Goal: Task Accomplishment & Management: Manage account settings

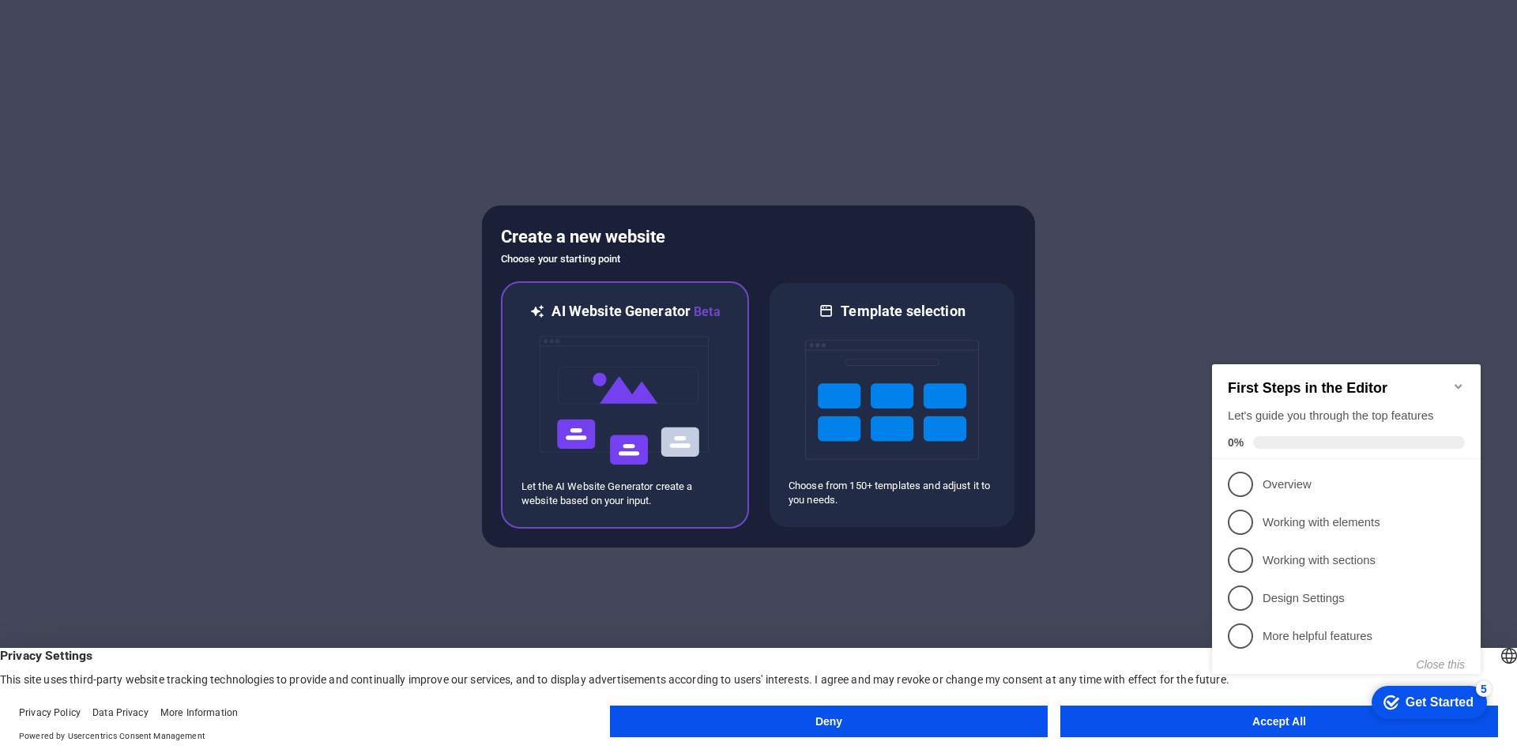
click at [619, 323] on img at bounding box center [625, 401] width 174 height 158
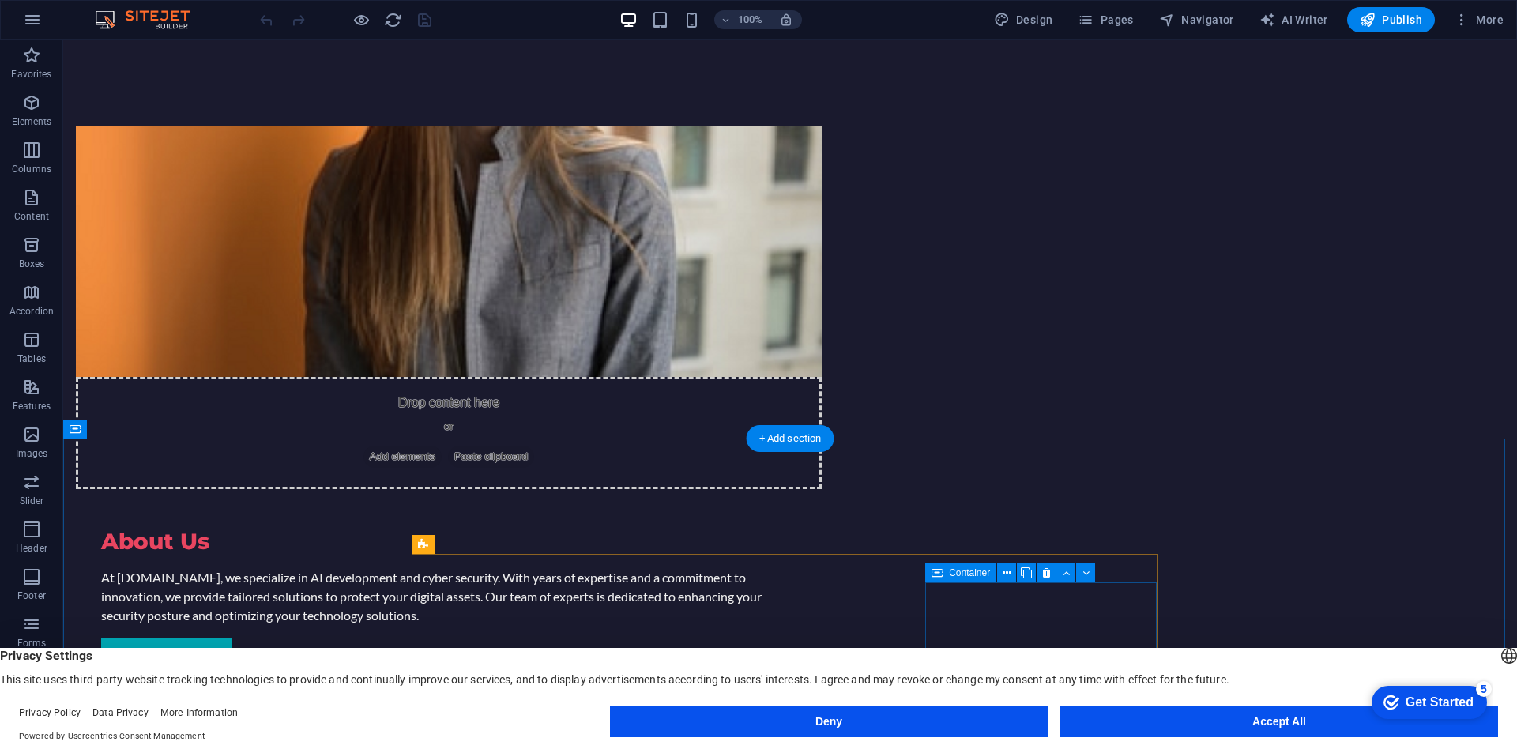
scroll to position [1106, 0]
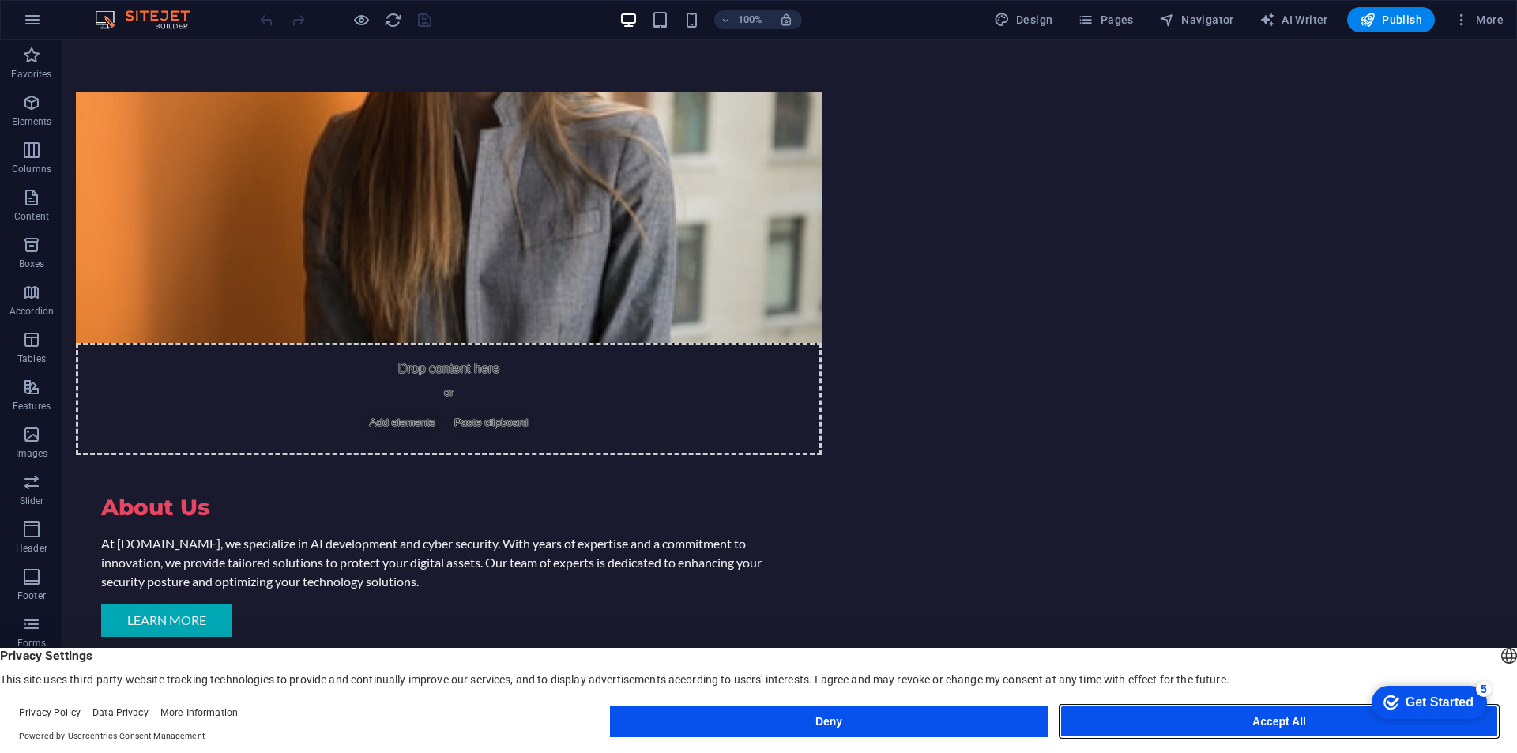
click at [1267, 728] on button "Accept All" at bounding box center [1279, 721] width 438 height 32
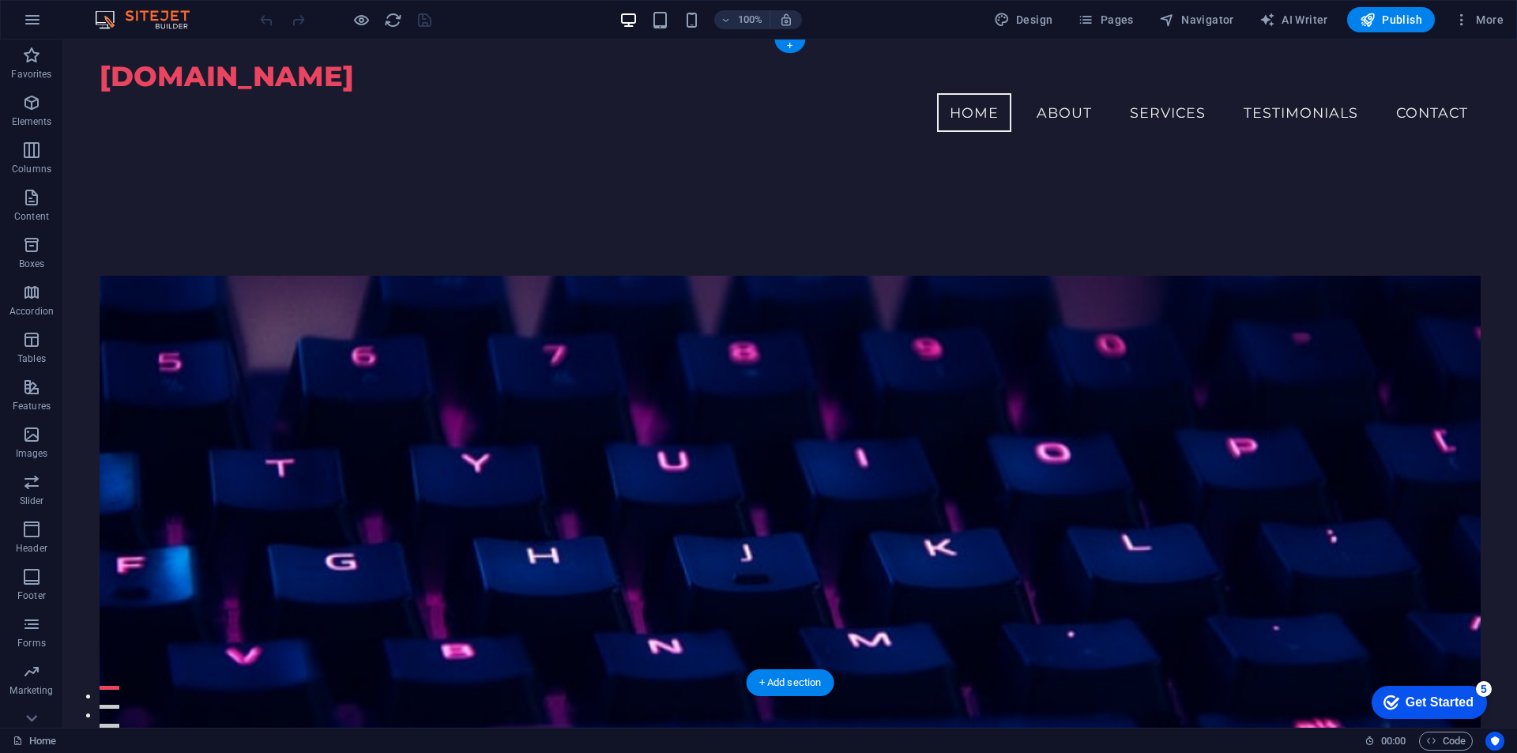
scroll to position [0, 0]
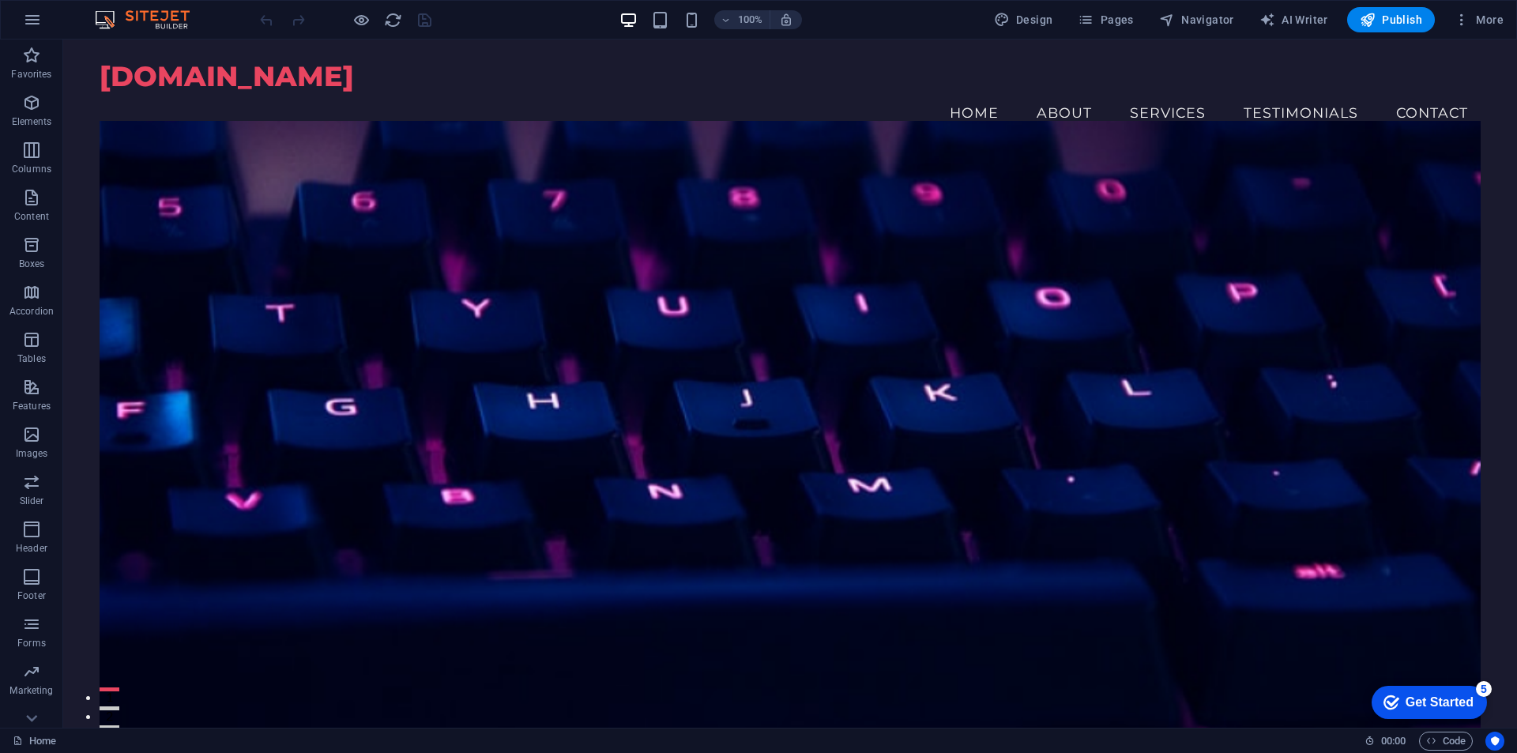
click at [1456, 699] on div "Get Started" at bounding box center [1439, 702] width 68 height 14
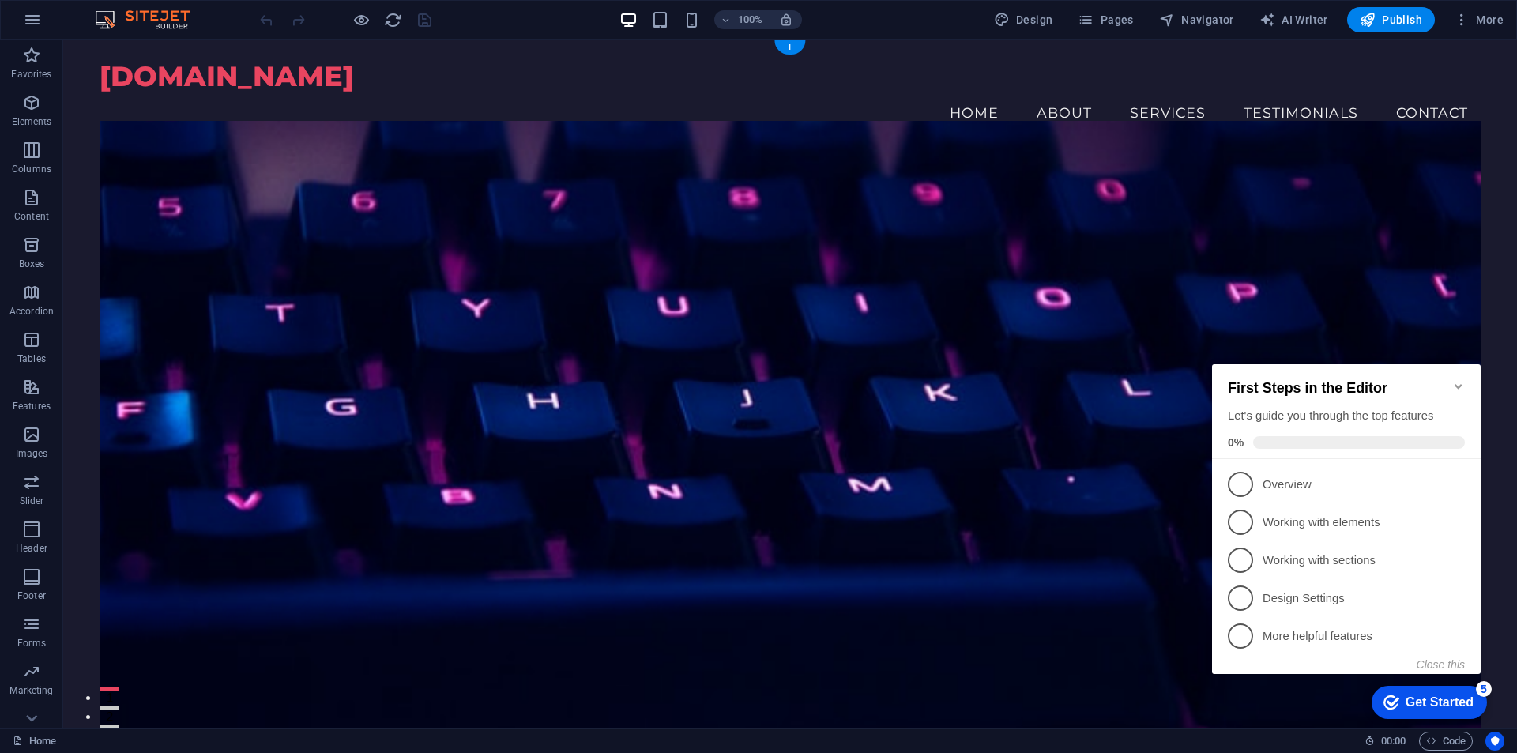
drag, startPoint x: 1302, startPoint y: 278, endPoint x: 140, endPoint y: 45, distance: 1185.3
click at [1302, 278] on figure at bounding box center [790, 434] width 1381 height 626
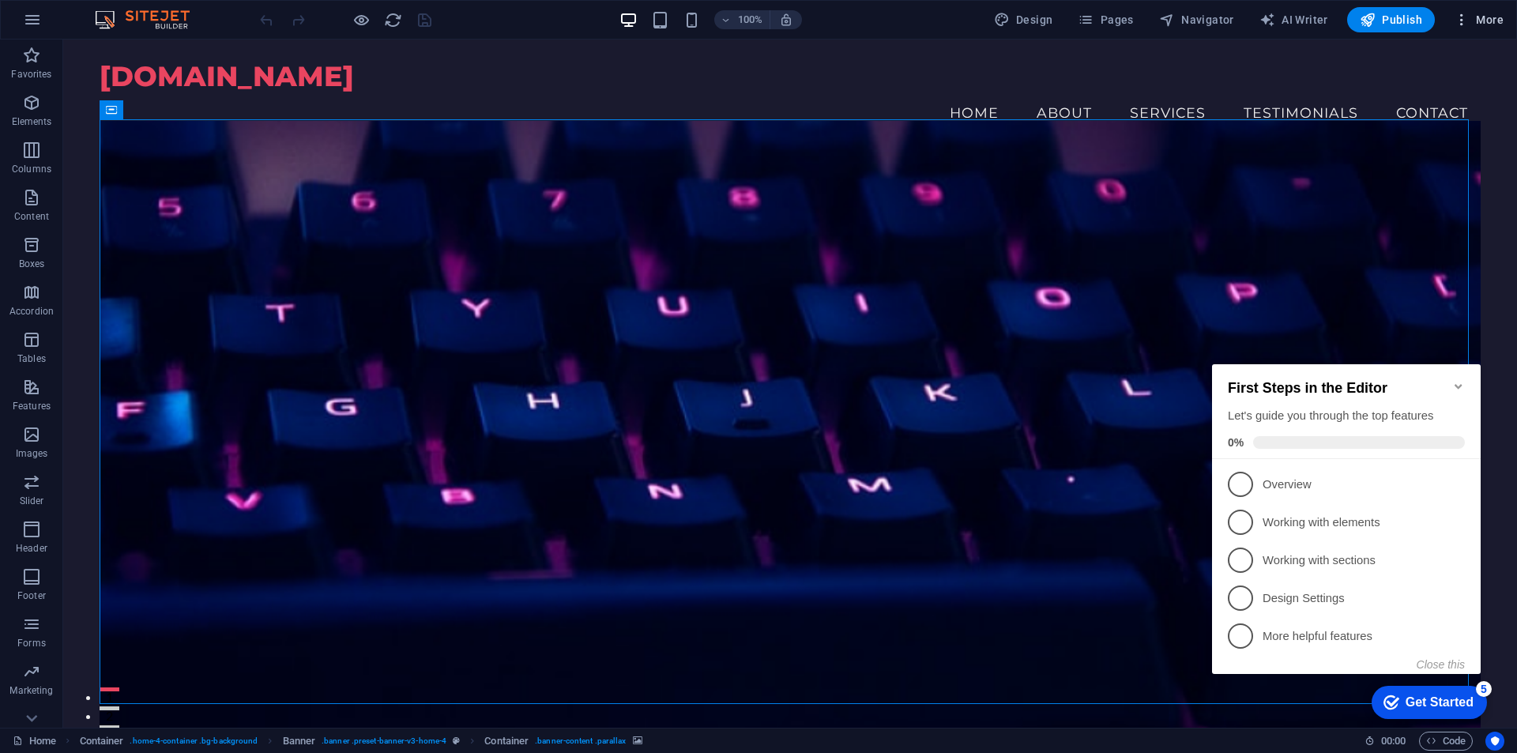
click at [1478, 14] on span "More" at bounding box center [1479, 20] width 50 height 16
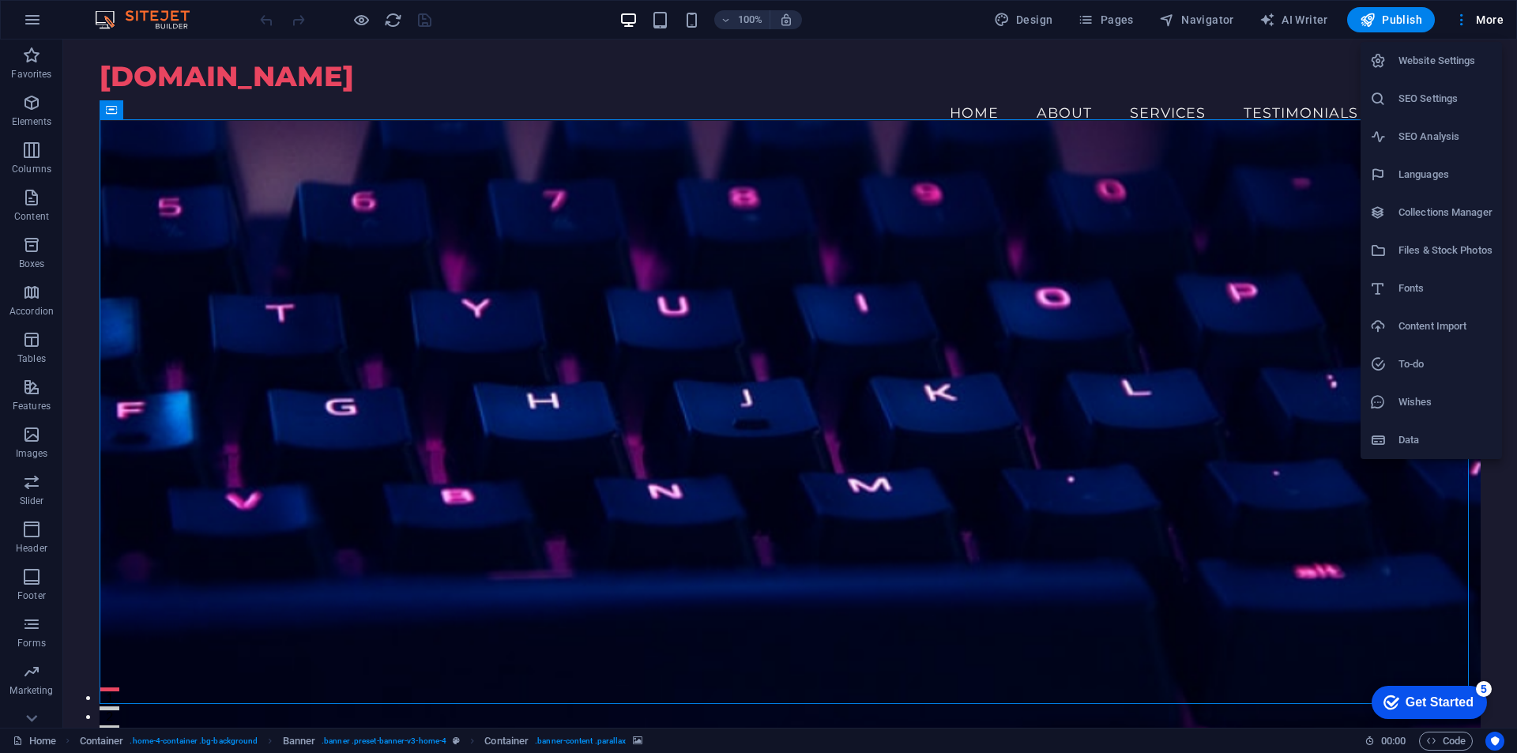
click at [651, 20] on div at bounding box center [758, 376] width 1517 height 753
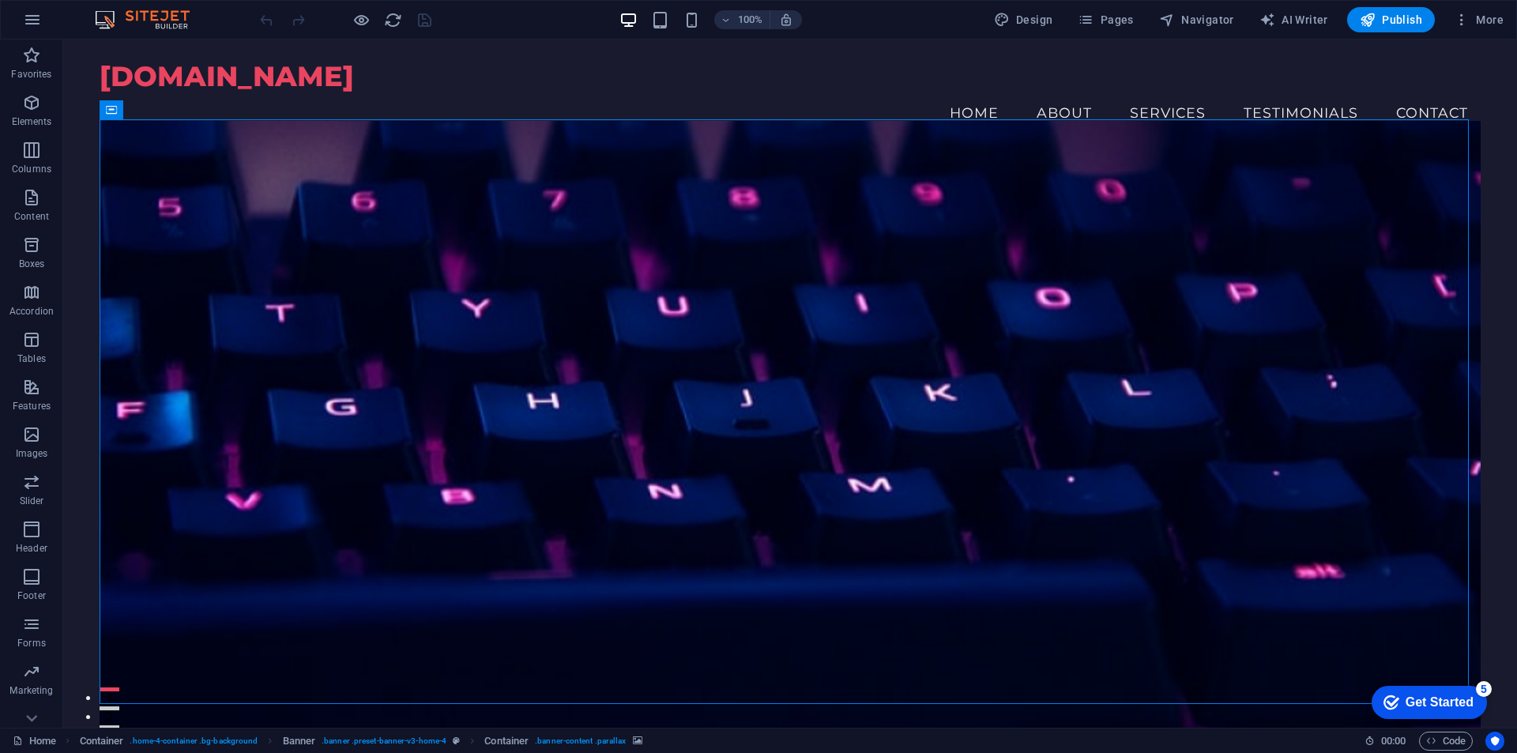
click at [664, 26] on div "Website Settings SEO Settings SEO Analysis Languages Collections Manager Files …" at bounding box center [758, 380] width 1517 height 743
click at [1478, 13] on span "More" at bounding box center [1479, 20] width 50 height 16
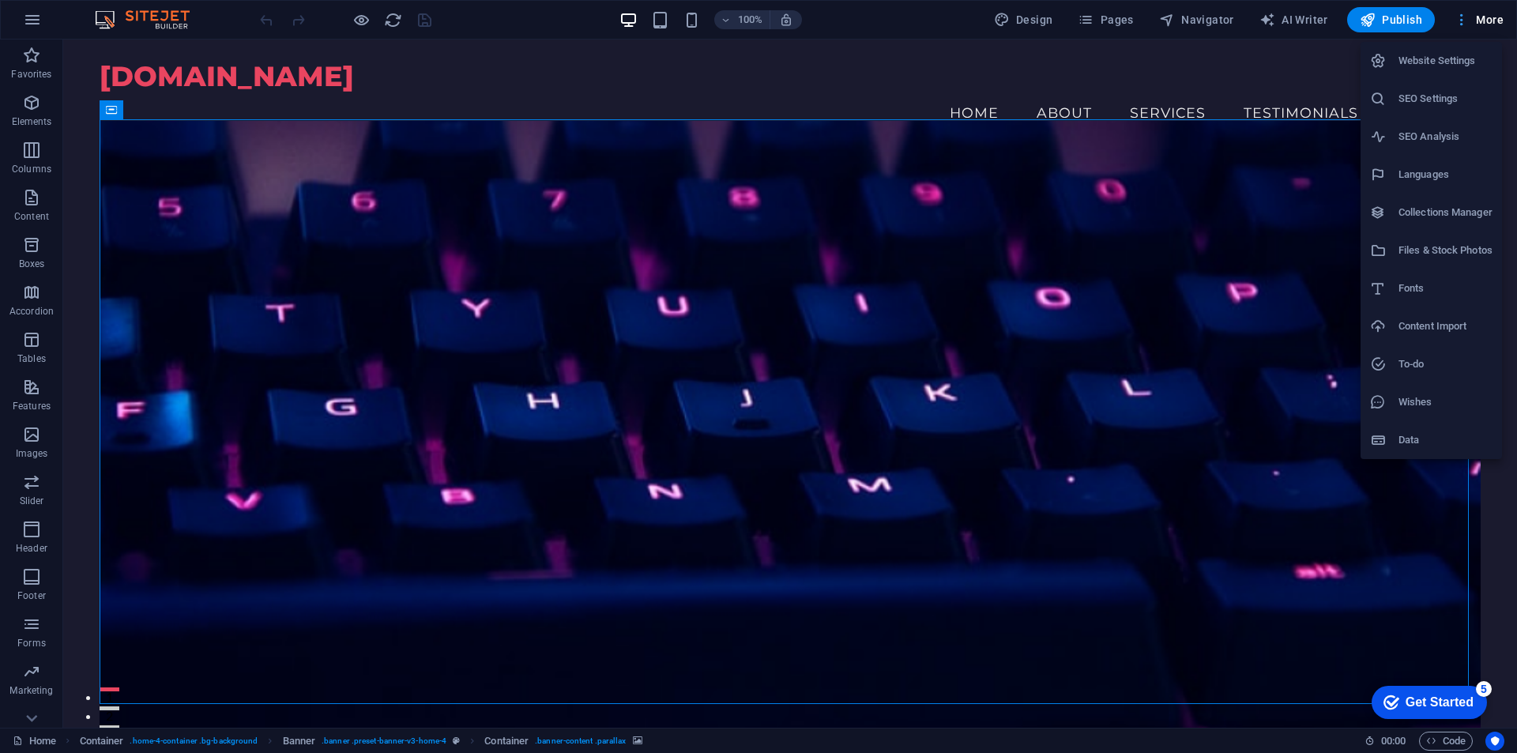
click at [1478, 15] on div at bounding box center [758, 376] width 1517 height 753
